Goal: Task Accomplishment & Management: Manage account settings

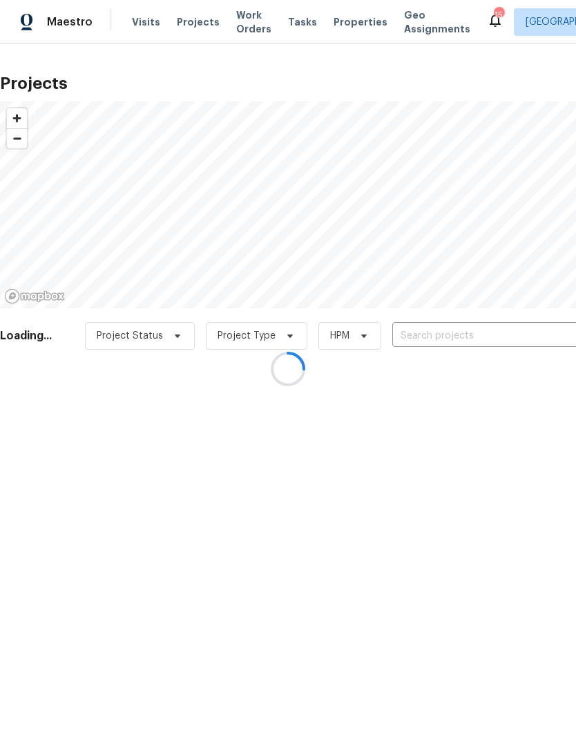
click at [484, 332] on div at bounding box center [288, 369] width 576 height 738
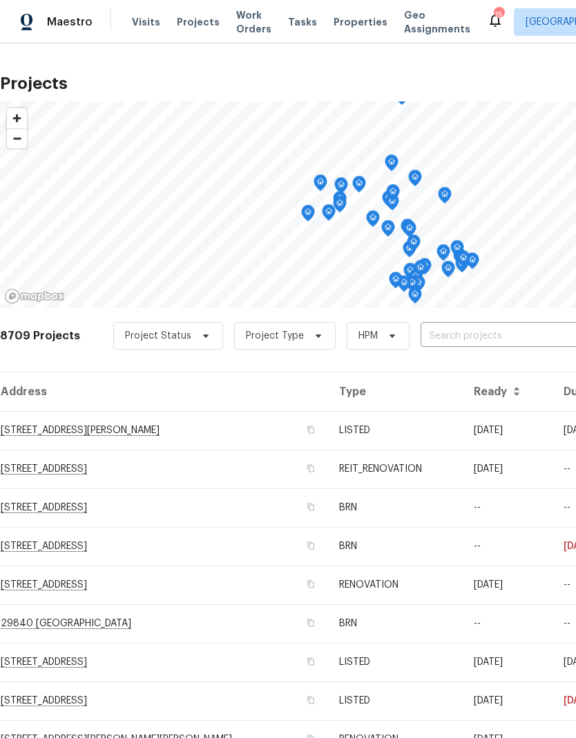
click at [491, 329] on input "text" at bounding box center [499, 336] width 158 height 21
type input "32676"
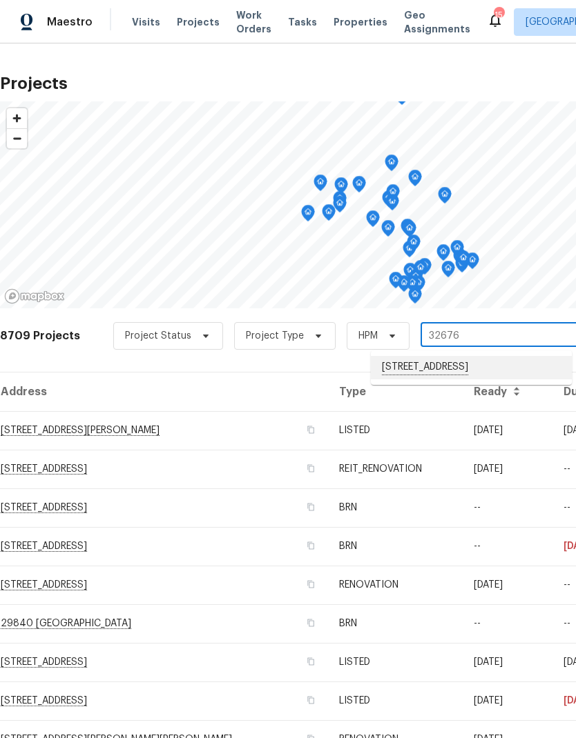
click at [498, 371] on li "[STREET_ADDRESS]" at bounding box center [471, 367] width 201 height 23
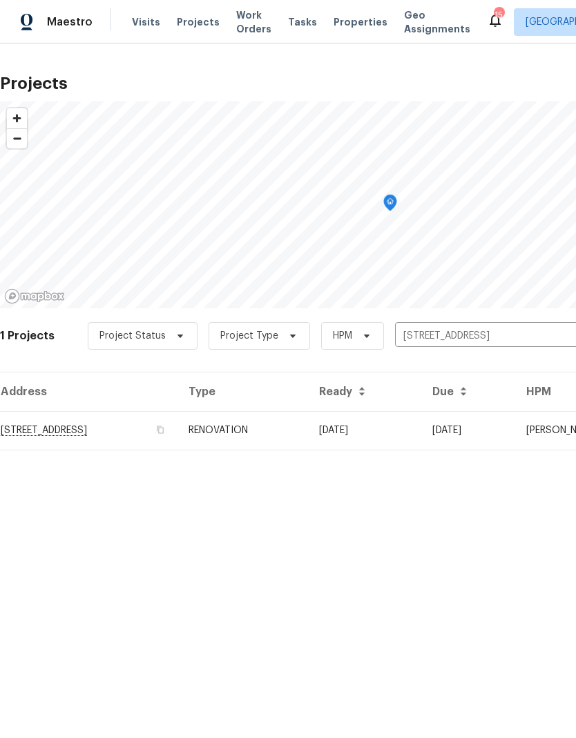
click at [487, 430] on td "[DATE]" at bounding box center [468, 430] width 94 height 39
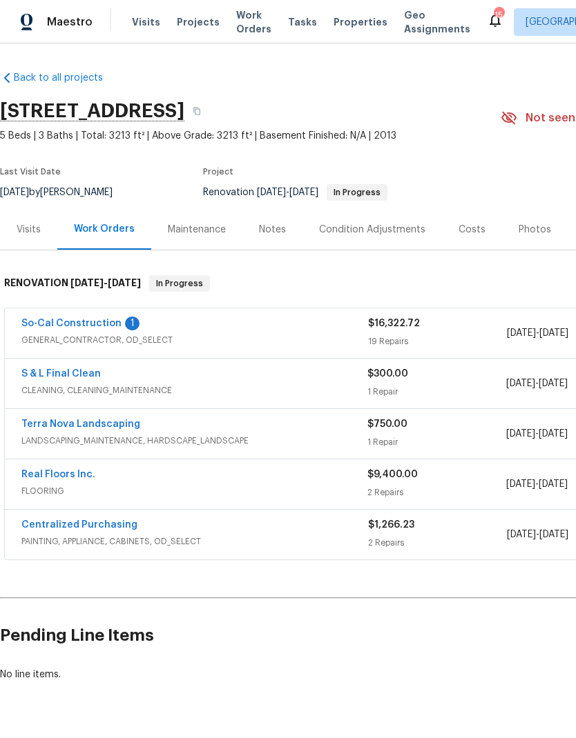
click at [273, 237] on div "Notes" at bounding box center [272, 229] width 60 height 41
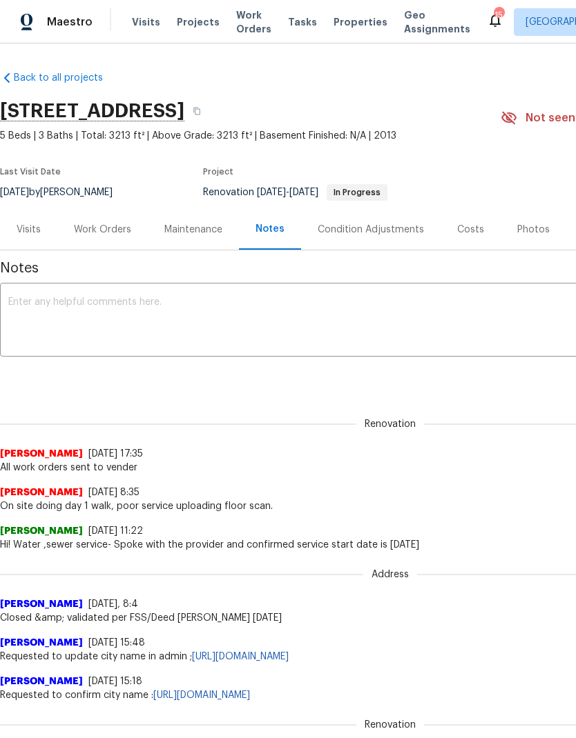
click at [68, 312] on textarea at bounding box center [389, 321] width 763 height 48
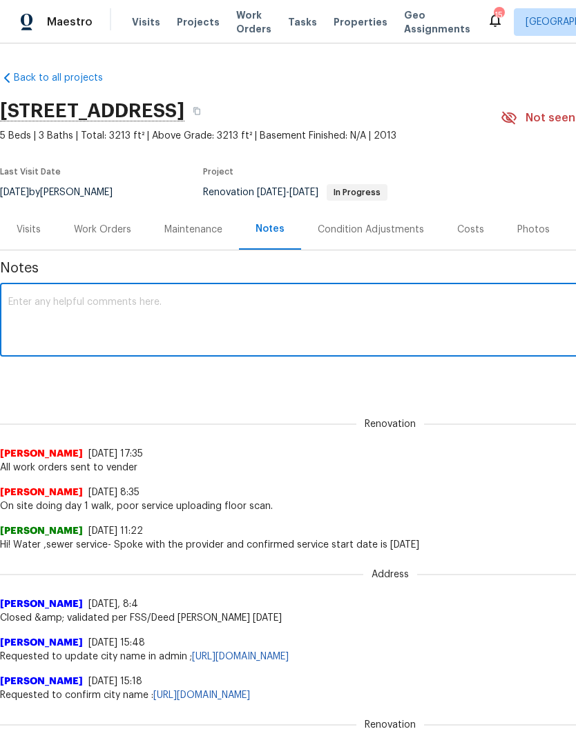
paste textarea "[DATE], my team gathered and removed all trash and remaining items from inside …"
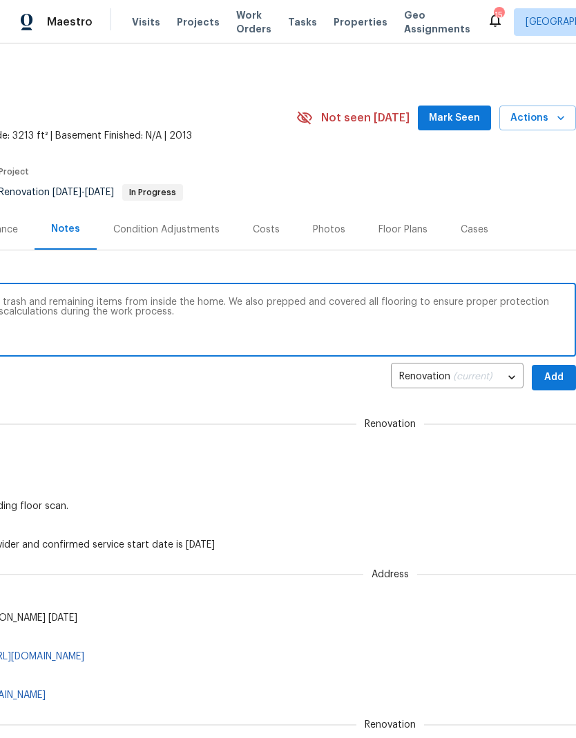
scroll to position [0, 204]
type textarea "[DATE], my team gathered and removed all trash and remaining items from inside …"
click at [556, 376] on span "Add" at bounding box center [553, 377] width 22 height 17
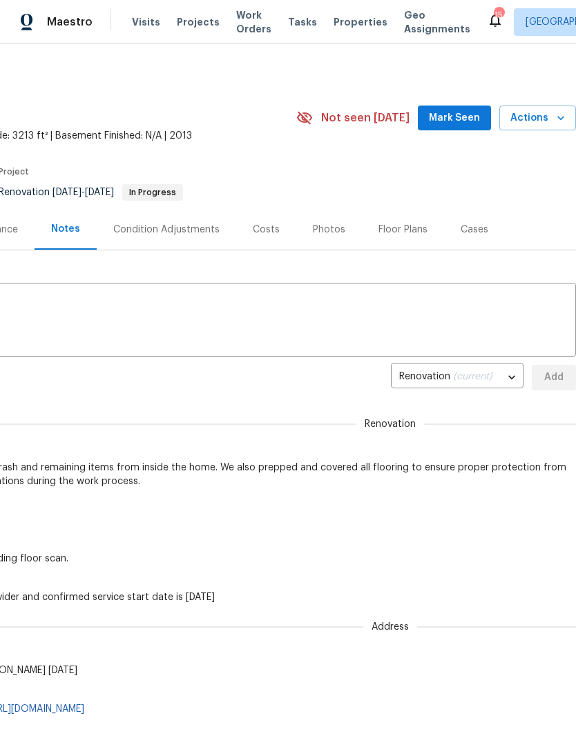
click at [182, 23] on span "Projects" at bounding box center [198, 22] width 43 height 14
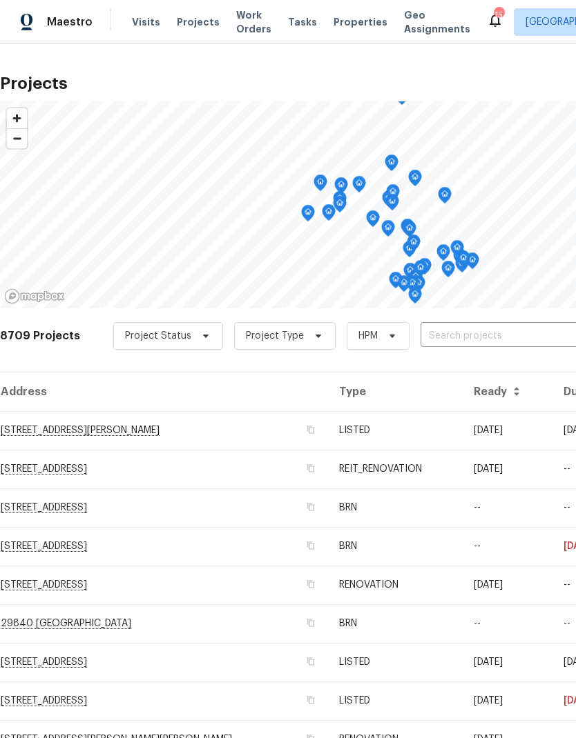
click at [514, 336] on input "text" at bounding box center [499, 336] width 158 height 21
type input "24 be"
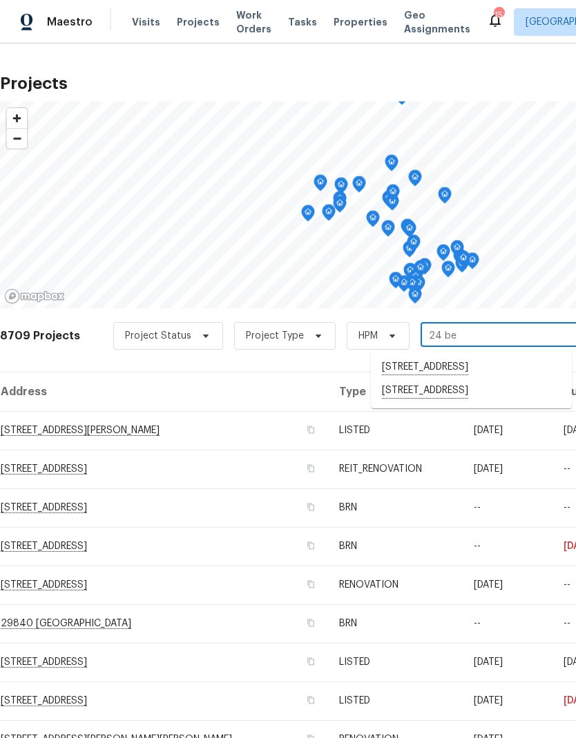
click at [487, 392] on li "[STREET_ADDRESS]" at bounding box center [471, 391] width 201 height 23
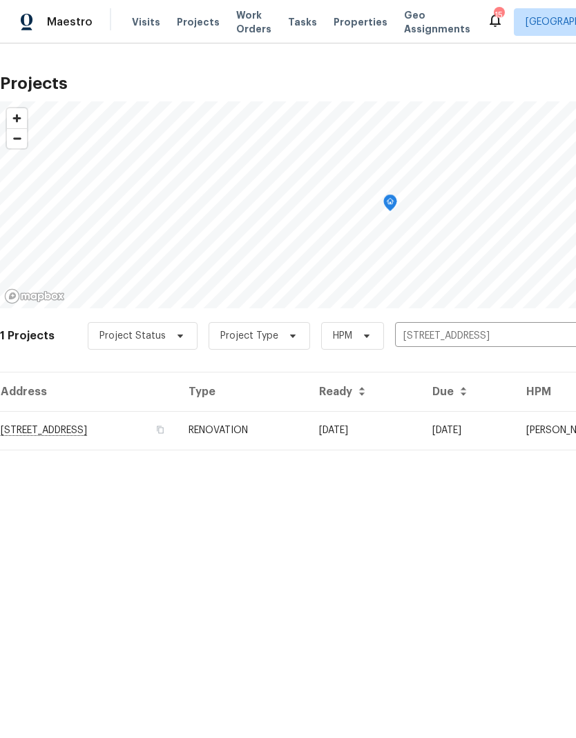
click at [421, 429] on td "[DATE]" at bounding box center [364, 430] width 113 height 39
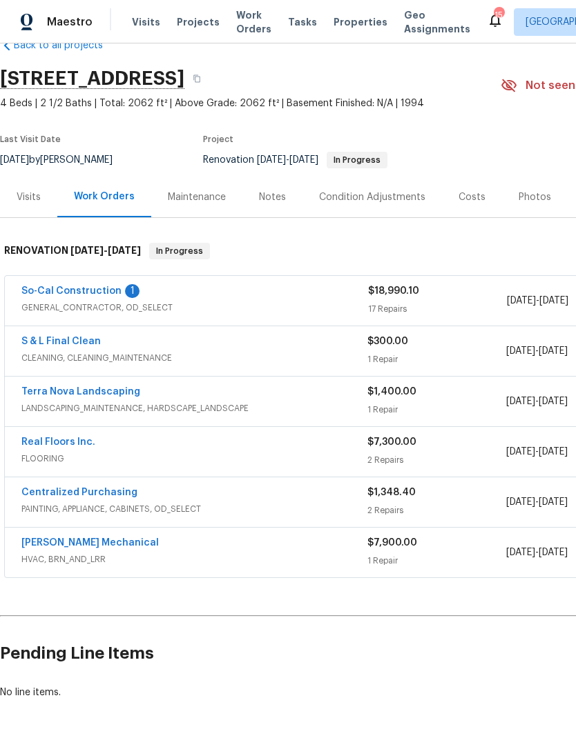
scroll to position [32, 0]
click at [276, 193] on div "Notes" at bounding box center [272, 198] width 27 height 14
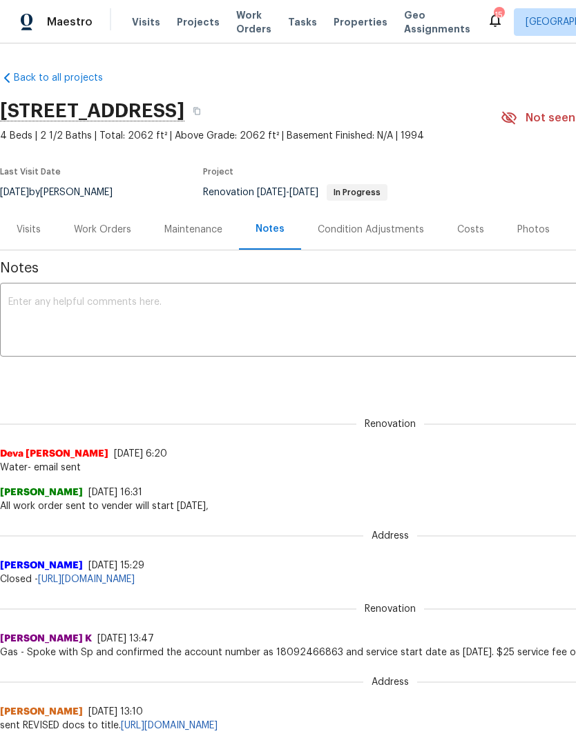
click at [71, 311] on textarea at bounding box center [389, 321] width 763 height 48
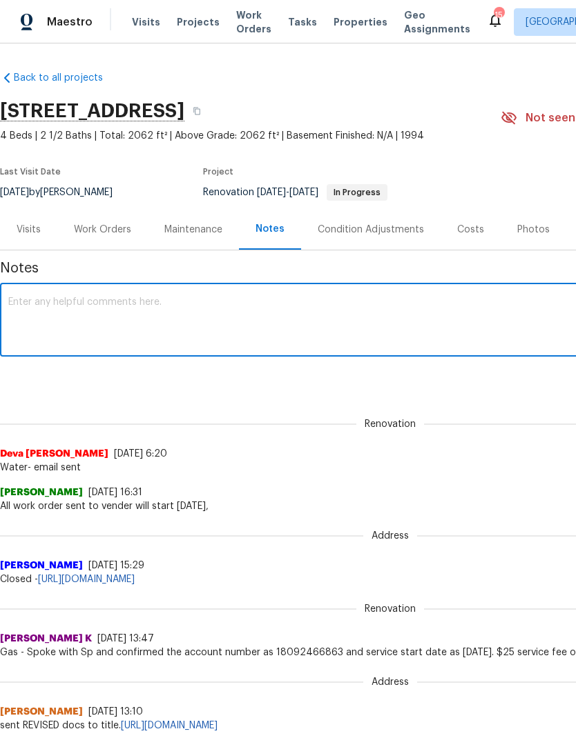
paste textarea "[DATE], my team cleared out trash and remaining items throughout the home. We c…"
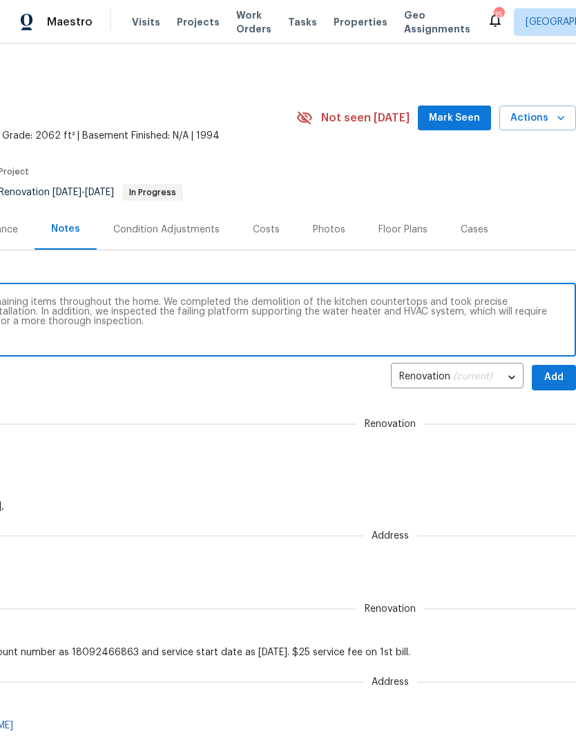
scroll to position [0, 204]
type textarea "[DATE], my team cleared out trash and remaining items throughout the home. We c…"
click at [558, 377] on span "Add" at bounding box center [553, 377] width 22 height 17
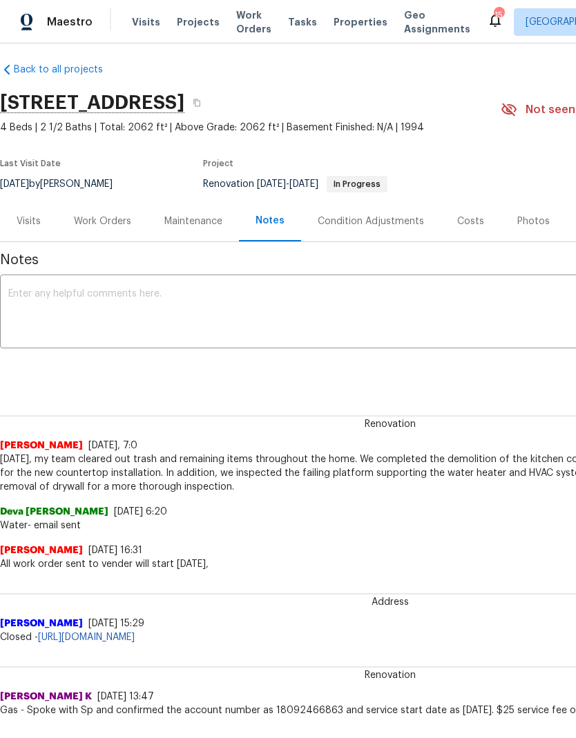
scroll to position [8, 0]
click at [203, 22] on span "Projects" at bounding box center [198, 22] width 43 height 14
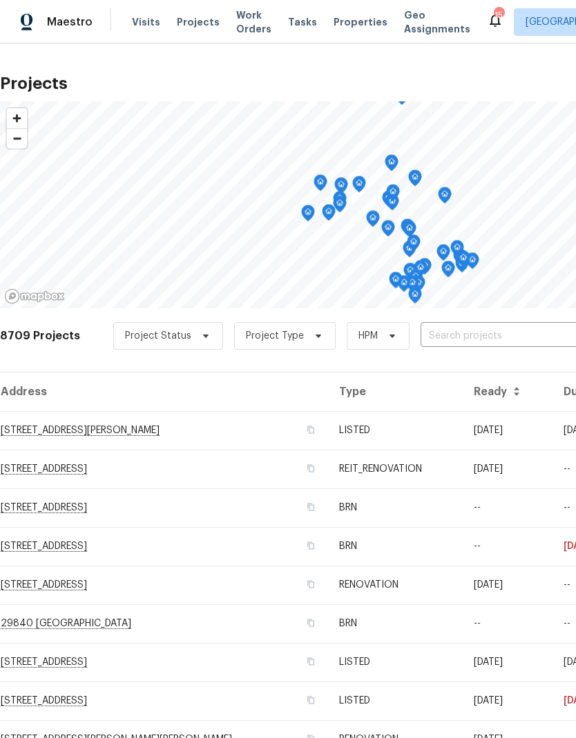
click at [499, 326] on input "text" at bounding box center [499, 336] width 158 height 21
type input "4107"
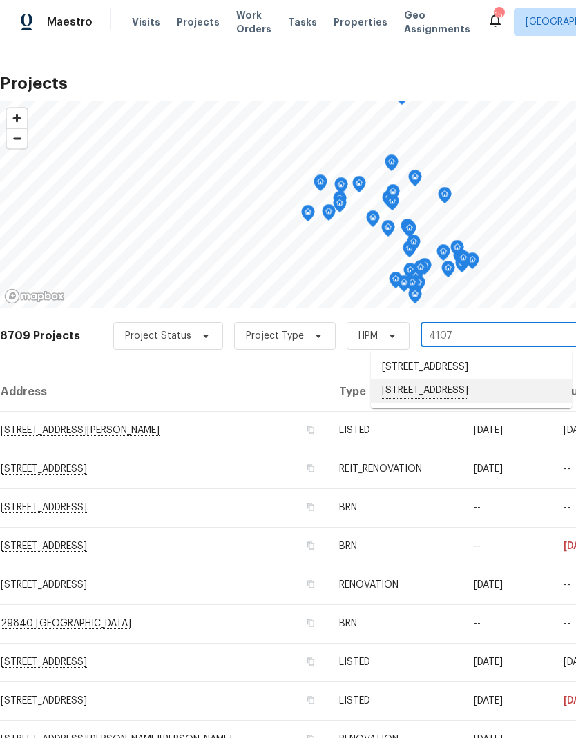
click at [480, 403] on li "[STREET_ADDRESS]" at bounding box center [471, 391] width 201 height 23
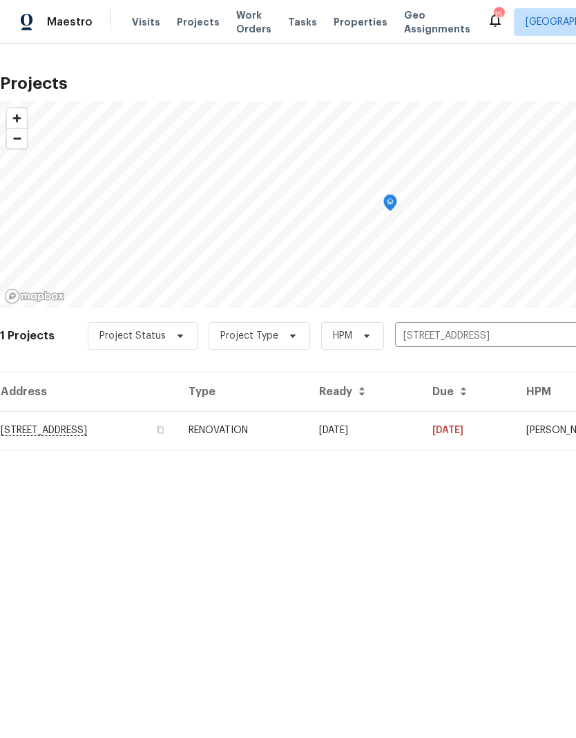
click at [421, 425] on td "[DATE]" at bounding box center [364, 430] width 113 height 39
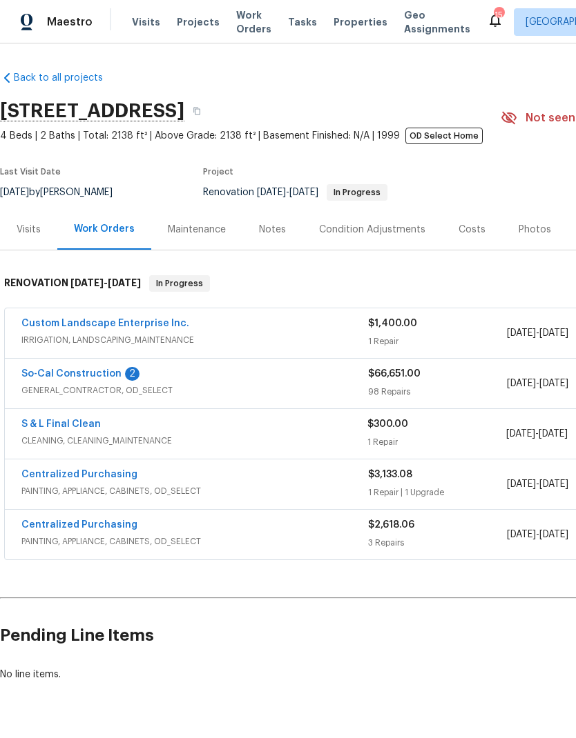
click at [264, 229] on div "Notes" at bounding box center [272, 230] width 27 height 14
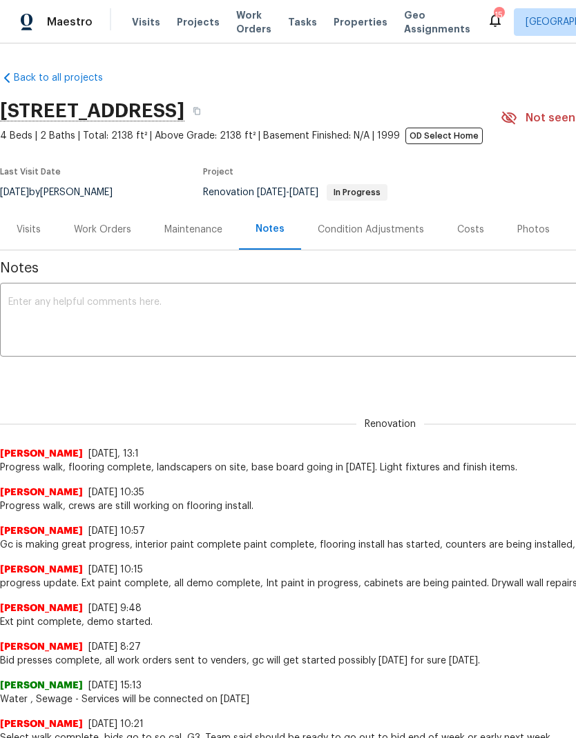
click at [70, 320] on textarea at bounding box center [389, 321] width 763 height 48
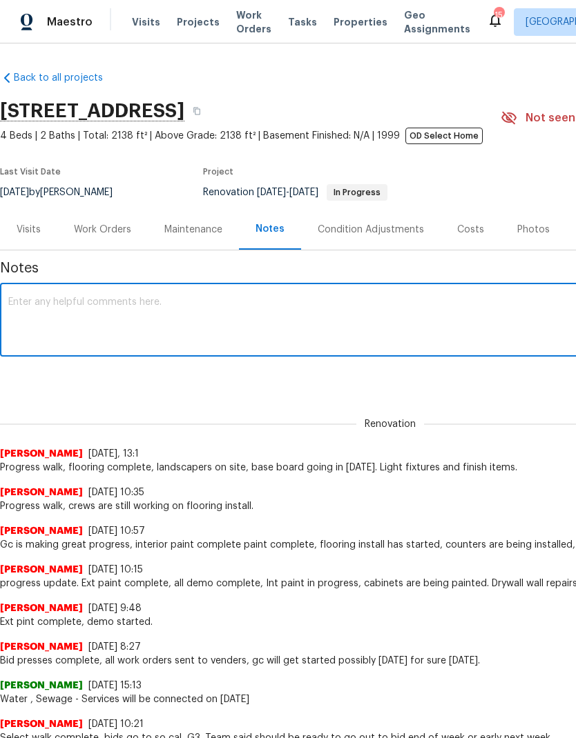
paste textarea "On [DATE] update, my team prepped the fireplace and removed all protective pape…"
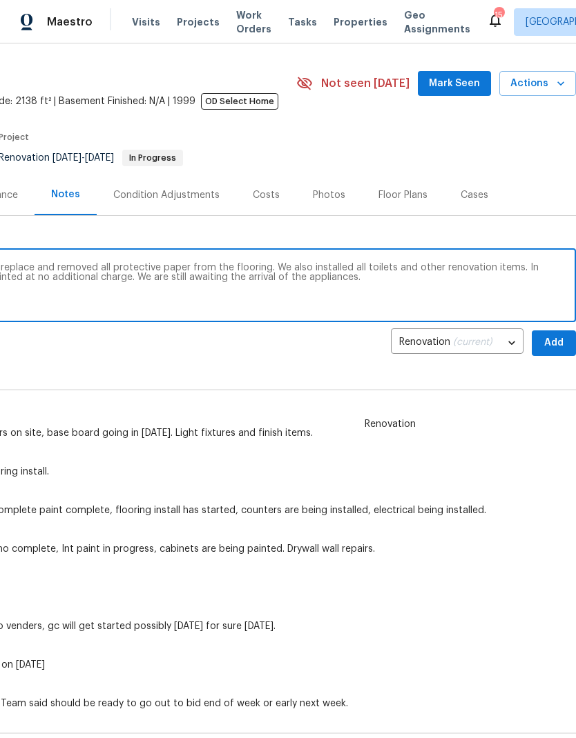
scroll to position [36, 204]
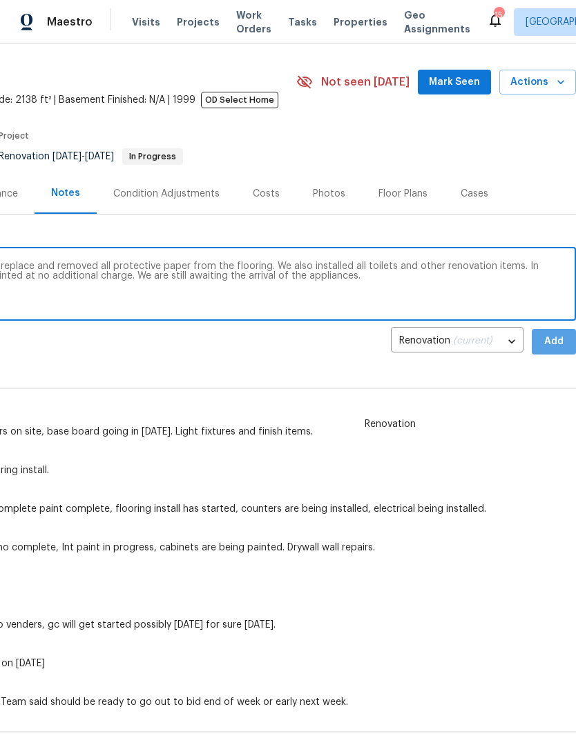
type textarea "On [DATE] update, my team prepped the fireplace and removed all protective pape…"
click at [557, 339] on span "Add" at bounding box center [553, 341] width 22 height 17
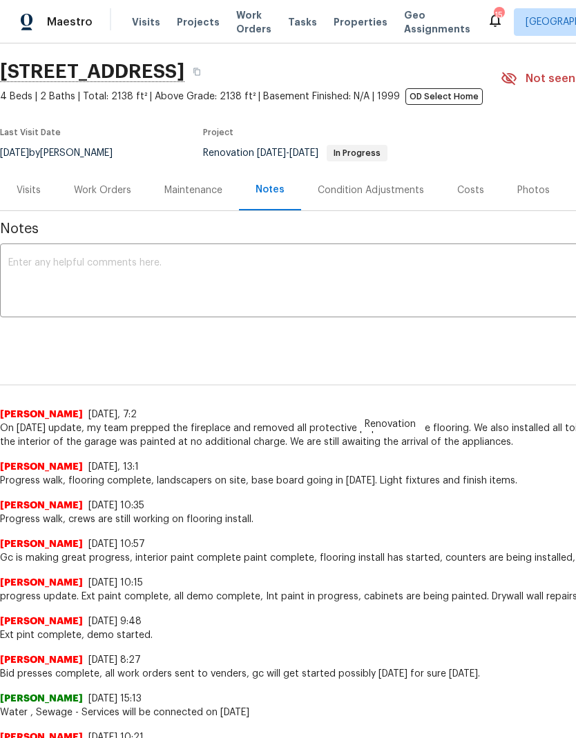
scroll to position [39, 0]
click at [101, 188] on div "Work Orders" at bounding box center [102, 191] width 57 height 14
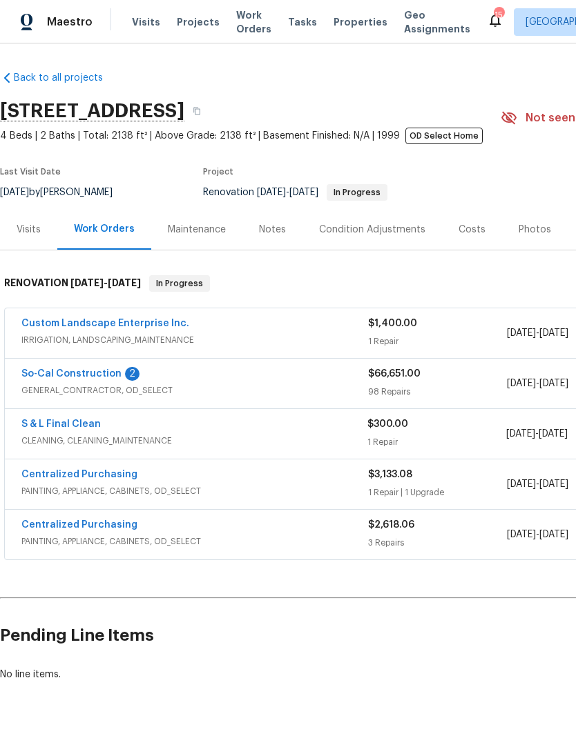
click at [57, 378] on link "So-Cal Construction" at bounding box center [71, 374] width 100 height 10
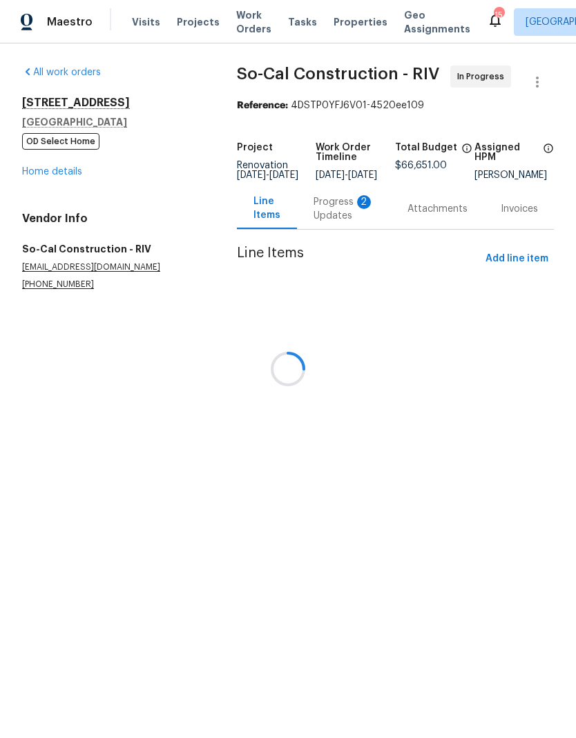
click at [339, 217] on div at bounding box center [288, 369] width 576 height 738
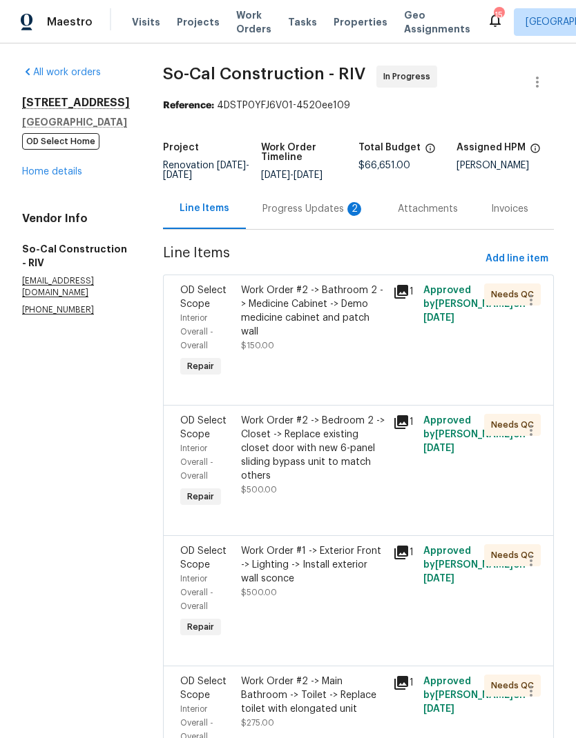
click at [315, 216] on div "Progress Updates 2" at bounding box center [313, 209] width 102 height 14
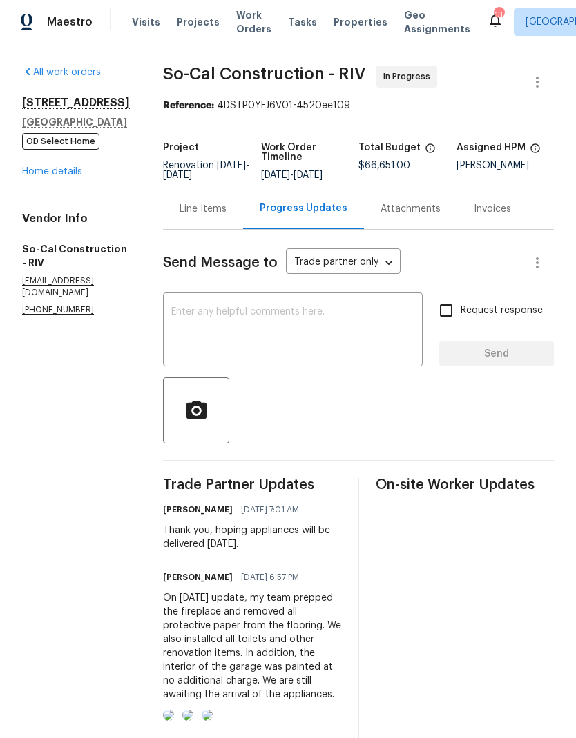
click at [41, 177] on link "Home details" at bounding box center [52, 172] width 60 height 10
